Goal: Find specific page/section: Find specific page/section

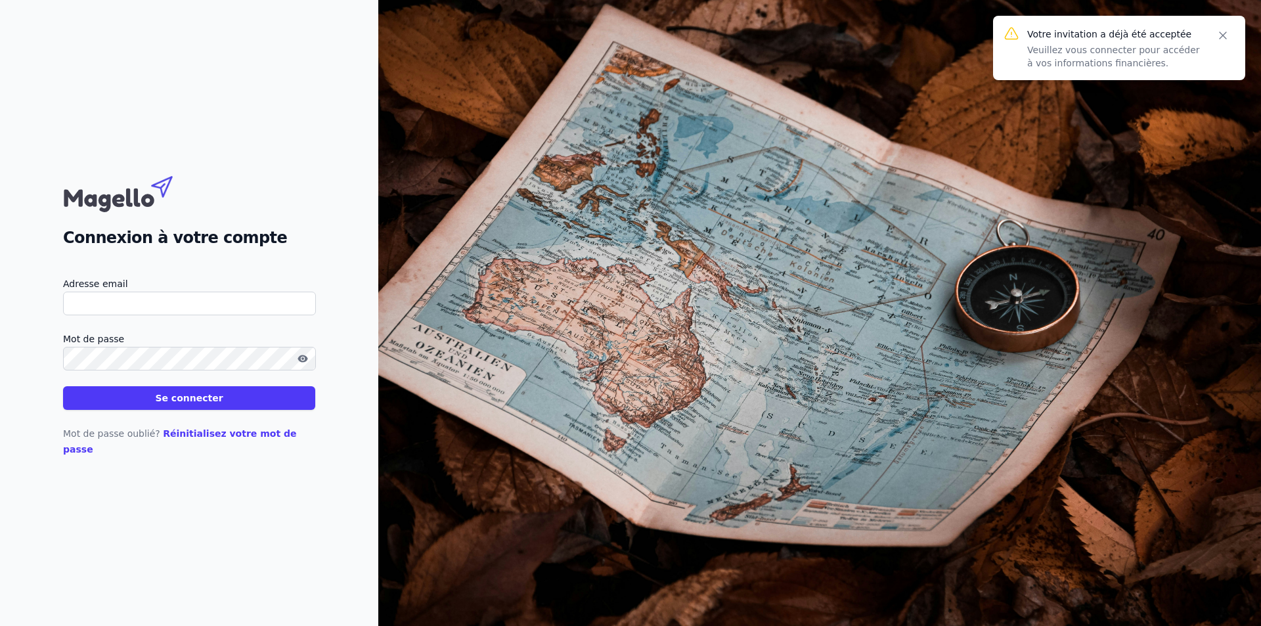
type input "[EMAIL_ADDRESS][DOMAIN_NAME]"
click at [214, 407] on button "Se connecter" at bounding box center [189, 398] width 252 height 24
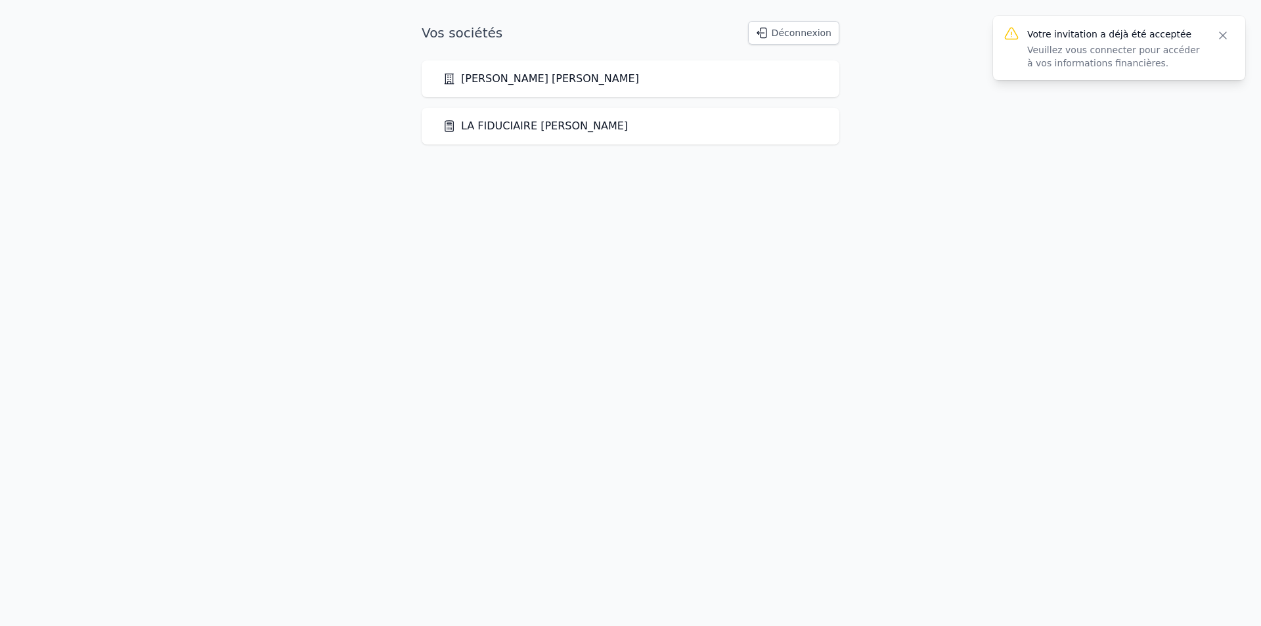
click at [516, 75] on link "[PERSON_NAME] [PERSON_NAME]" at bounding box center [541, 79] width 196 height 16
